Goal: Task Accomplishment & Management: Manage account settings

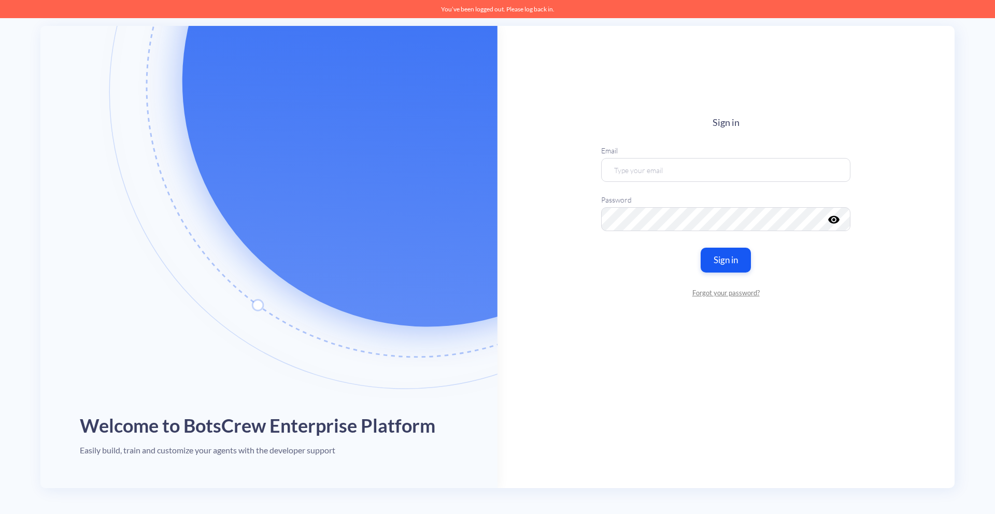
click at [523, 153] on main "Sign in Email Password visibility Sign in Forgot your password?" at bounding box center [725, 257] width 457 height 462
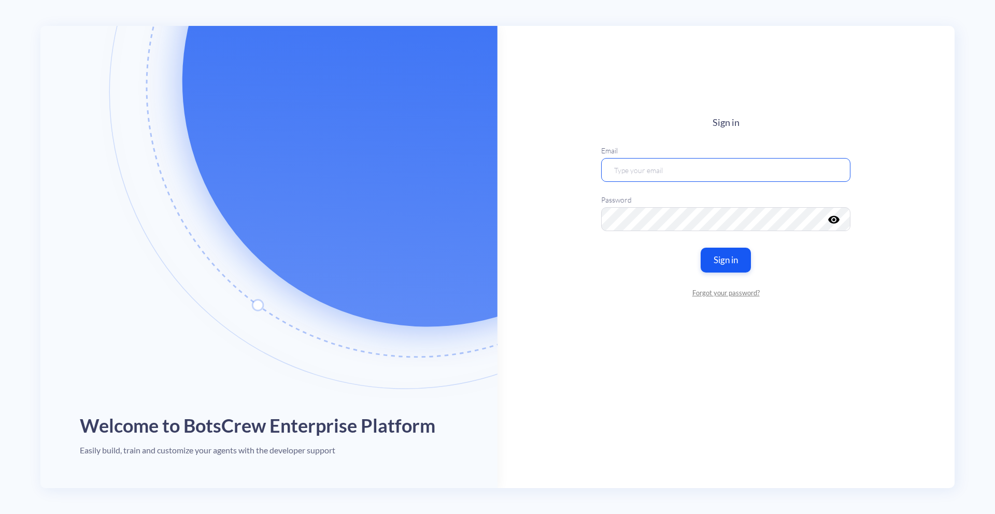
click at [676, 179] on input "email" at bounding box center [725, 170] width 249 height 24
click at [723, 261] on button "Sign in" at bounding box center [725, 260] width 53 height 26
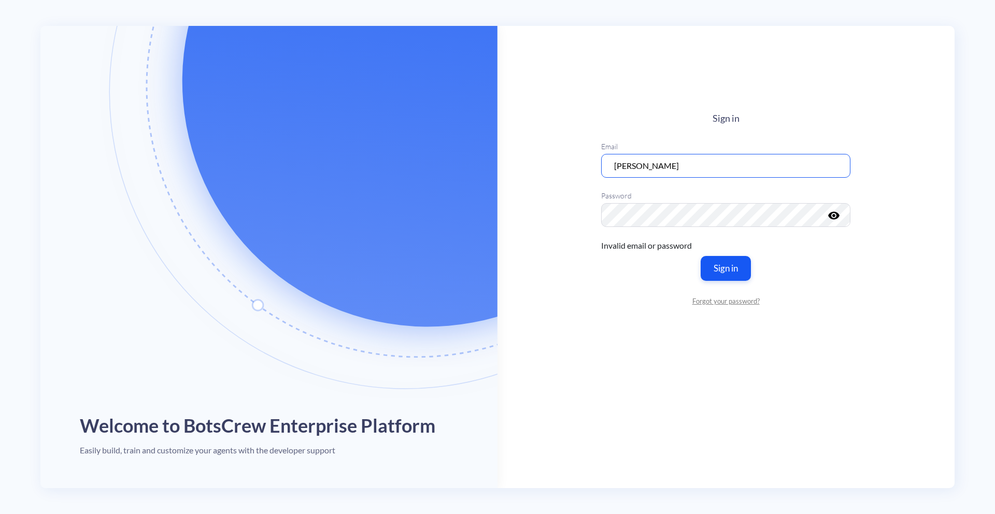
drag, startPoint x: 700, startPoint y: 163, endPoint x: 583, endPoint y: 162, distance: 116.6
click at [583, 162] on main "Sign in Email Artem Laskavyi Password visibility Invalid email or password Sign…" at bounding box center [725, 257] width 457 height 462
click at [717, 170] on input "[EMAIL_ADDRESS][DOMAIN_NAME]" at bounding box center [725, 165] width 249 height 24
click at [722, 274] on button "Sign in" at bounding box center [725, 268] width 53 height 26
click at [733, 269] on button "Sign in" at bounding box center [725, 268] width 53 height 26
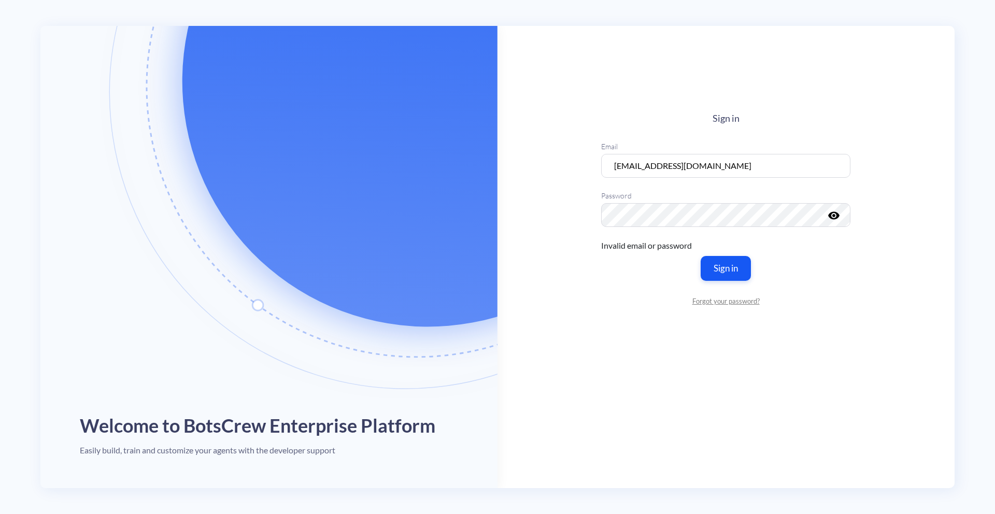
click at [839, 217] on icon "visibility" at bounding box center [834, 215] width 12 height 12
click at [598, 213] on main "Sign in Email [EMAIL_ADDRESS][DOMAIN_NAME] Password visibility_off Invalid emai…" at bounding box center [725, 257] width 457 height 462
click at [619, 293] on div "Sign in Email [EMAIL_ADDRESS][DOMAIN_NAME] Password visibility_off Invalid emai…" at bounding box center [725, 209] width 249 height 193
click at [727, 166] on input "[EMAIL_ADDRESS][DOMAIN_NAME]" at bounding box center [725, 165] width 249 height 24
type input "[EMAIL_ADDRESS][DOMAIN_NAME]"
